Goal: Task Accomplishment & Management: Manage account settings

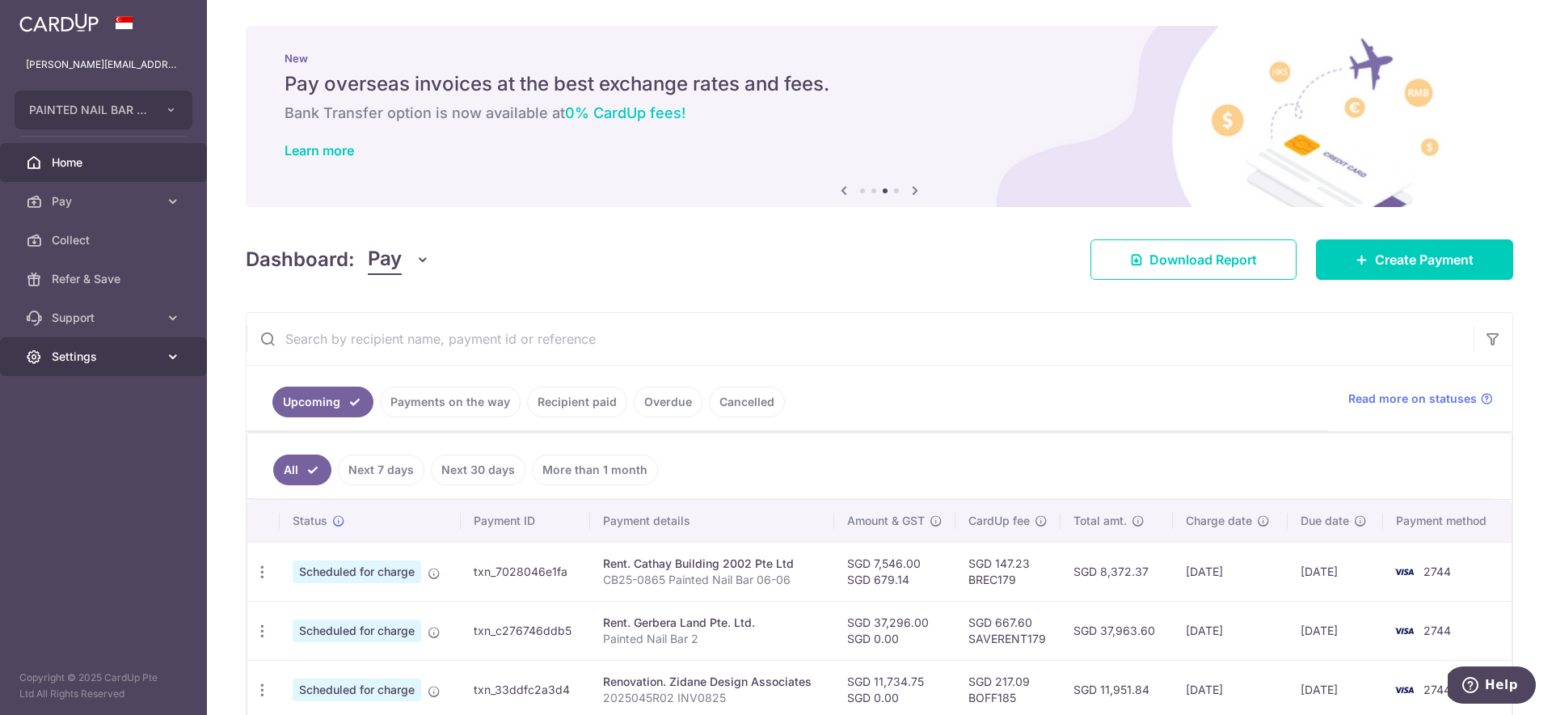
click at [171, 357] on icon at bounding box center [173, 356] width 16 height 16
click at [89, 429] on span "Logout" at bounding box center [105, 434] width 107 height 16
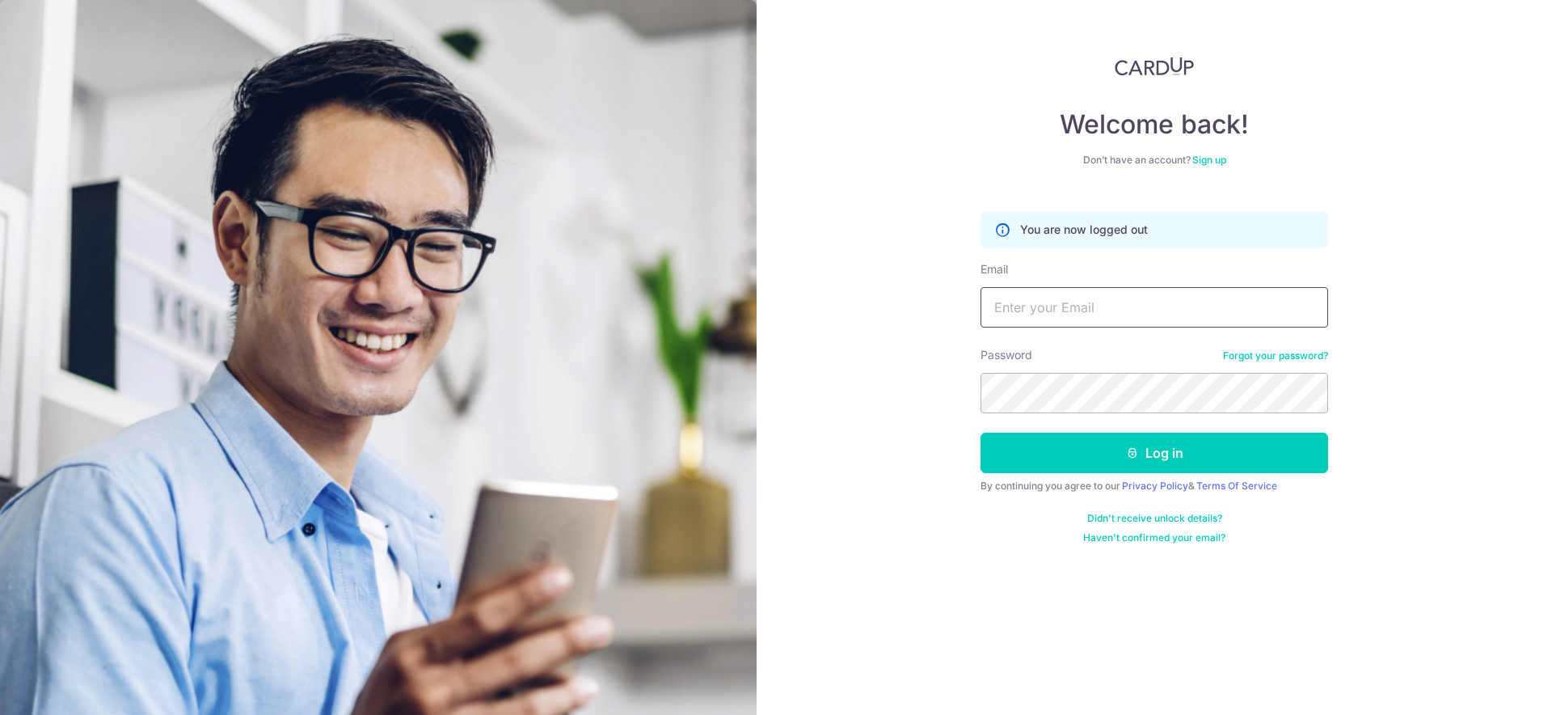
click at [1141, 301] on input "Email" at bounding box center [1155, 307] width 348 height 40
type input "[PERSON_NAME][EMAIL_ADDRESS][DOMAIN_NAME]"
click at [981, 433] on button "Log in" at bounding box center [1155, 453] width 348 height 40
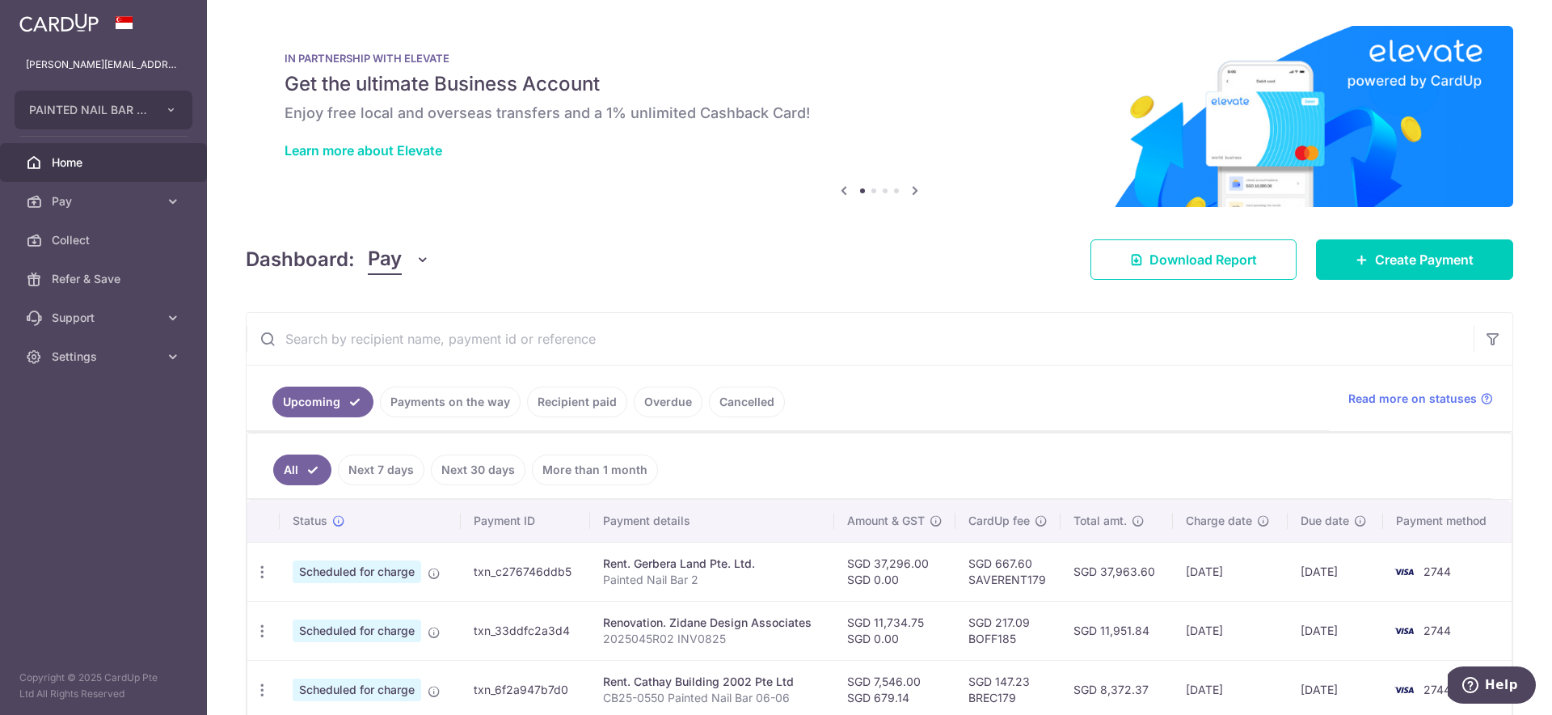
scroll to position [142, 0]
